Goal: Information Seeking & Learning: Learn about a topic

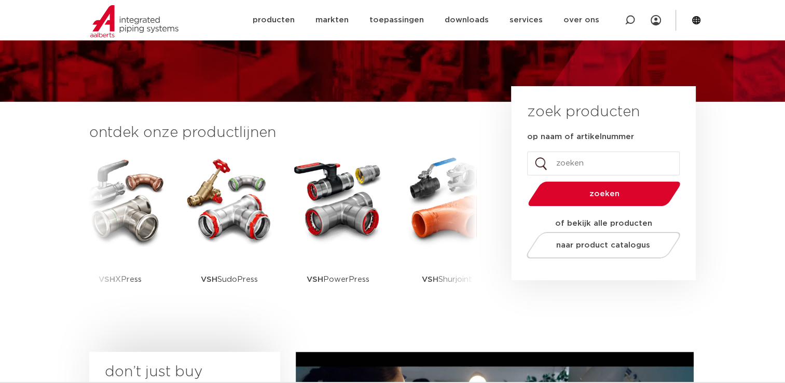
scroll to position [207, 0]
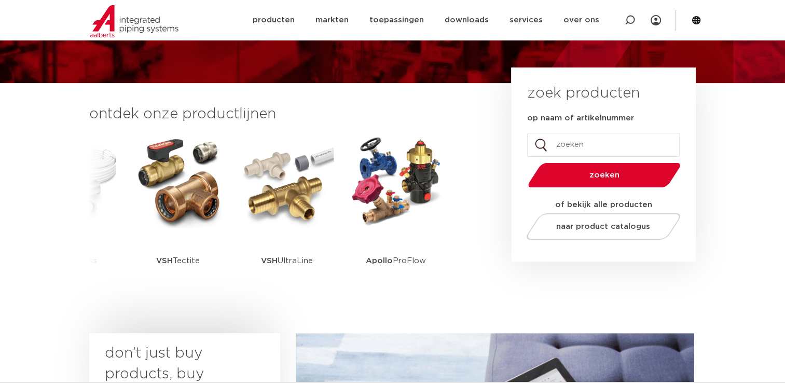
click at [617, 174] on span "zoeken" at bounding box center [603, 175] width 99 height 8
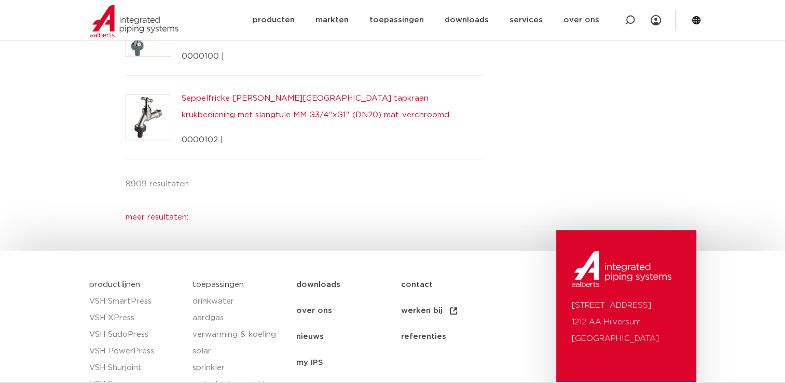
scroll to position [933, 0]
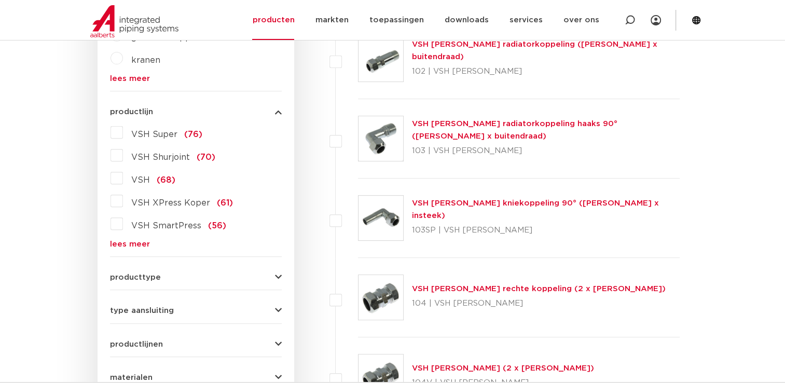
scroll to position [363, 0]
click at [289, 18] on link "producten" at bounding box center [273, 20] width 42 height 40
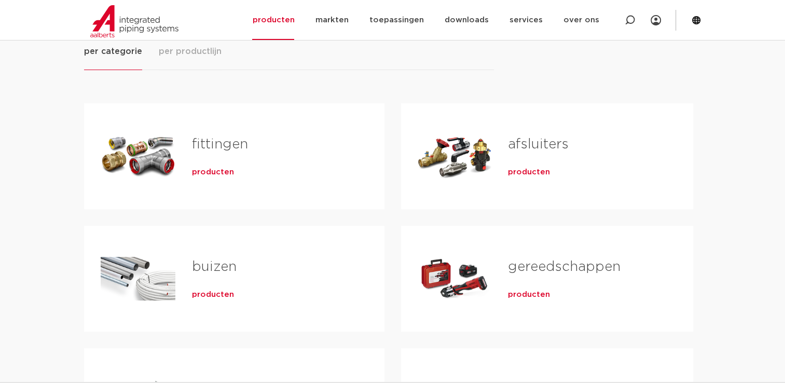
scroll to position [259, 0]
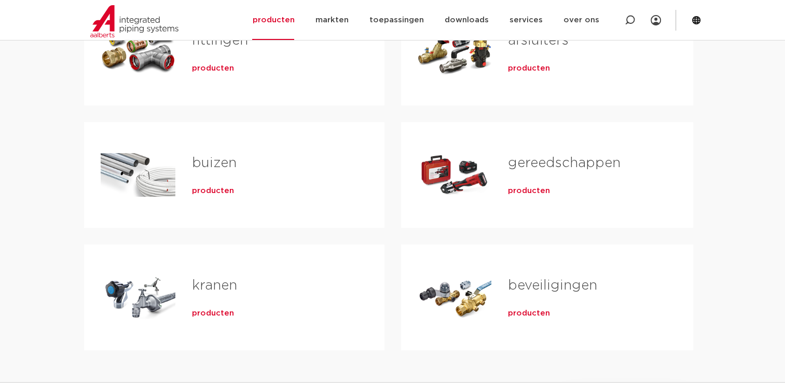
click at [209, 284] on link "kranen" at bounding box center [214, 284] width 45 height 13
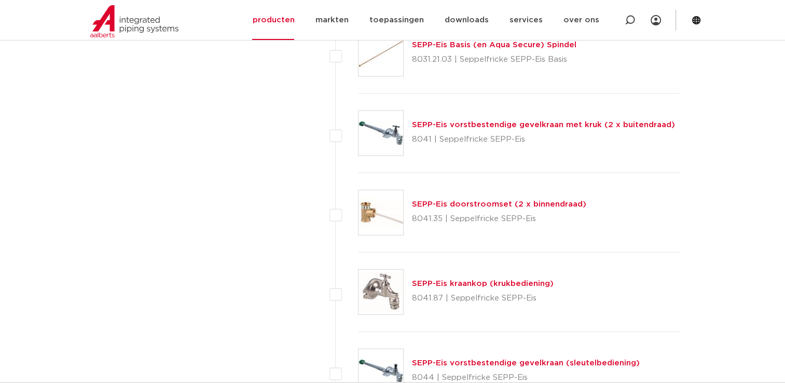
scroll to position [1919, 0]
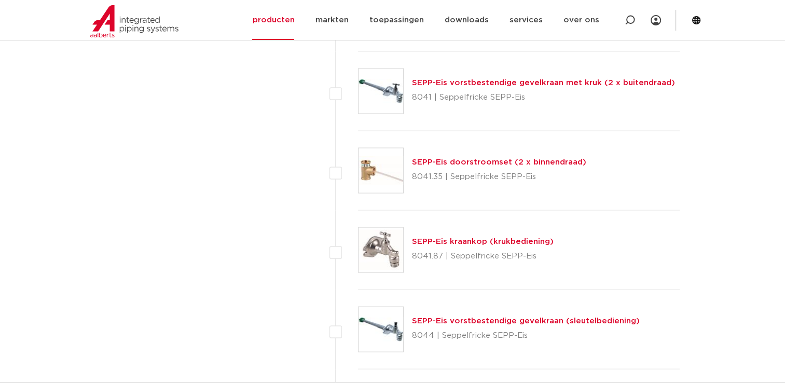
click at [434, 237] on link "SEPP-Eis kraankop (krukbediening)" at bounding box center [483, 241] width 142 height 8
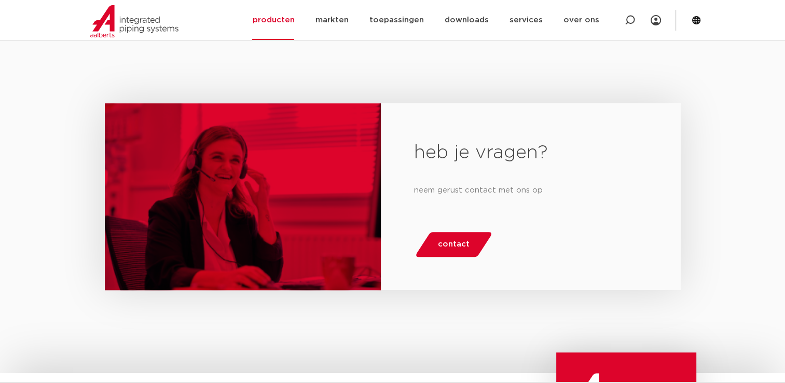
scroll to position [722, 0]
